Goal: Check status: Check status

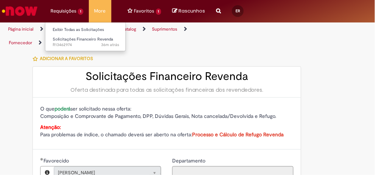
click at [56, 11] on li "Requisições 1 Exibir Todas as Solicitações Solicitações Financeiro Revenda 36m …" at bounding box center [67, 11] width 44 height 22
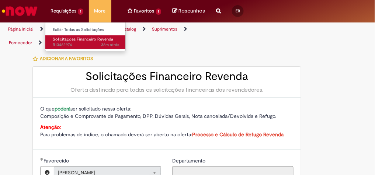
click at [80, 42] on span "Solicitações Financeiro Revenda" at bounding box center [83, 39] width 60 height 6
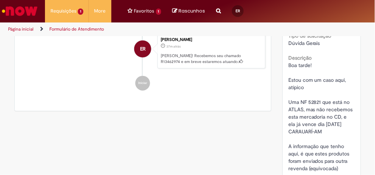
scroll to position [108, 0]
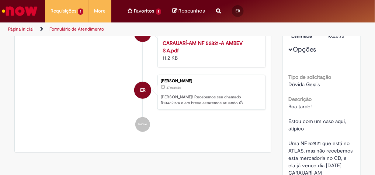
click at [288, 82] on span "Dúvida Gerais" at bounding box center [304, 84] width 32 height 7
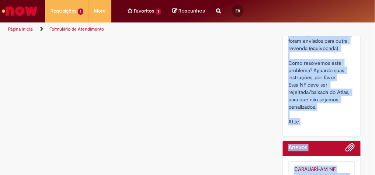
scroll to position [286, 0]
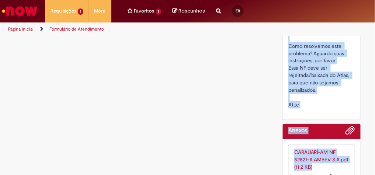
drag, startPoint x: 286, startPoint y: 105, endPoint x: 310, endPoint y: 107, distance: 24.4
click at [310, 107] on div "Boa tarde! Estou com um caso aqui, atípico Uma NF 52821 que está no ATLAS, mas …" at bounding box center [321, 17] width 67 height 184
copy span "Boa tarde! Estou com um caso aqui, atípico Uma NF 52821 que está no ATLAS, mas …"
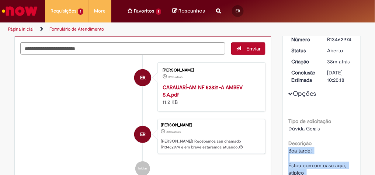
scroll to position [38, 0]
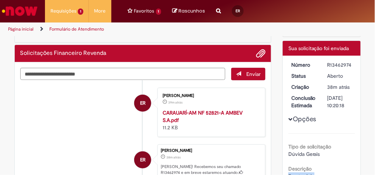
drag, startPoint x: 325, startPoint y: 63, endPoint x: 350, endPoint y: 63, distance: 25.0
click at [350, 63] on dd "R13462974" at bounding box center [340, 64] width 36 height 7
copy div "R13462974"
